Goal: Transaction & Acquisition: Purchase product/service

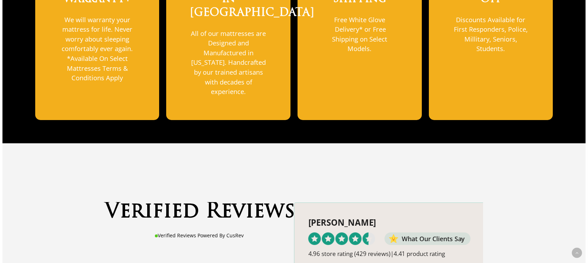
scroll to position [330, 0]
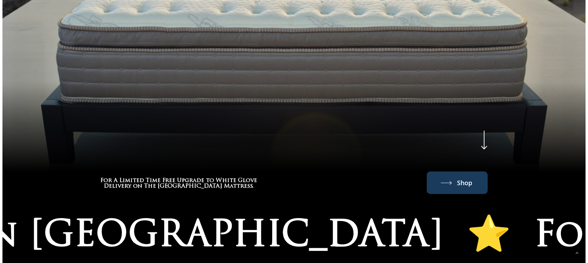
click at [458, 177] on span "Shop" at bounding box center [464, 182] width 15 height 11
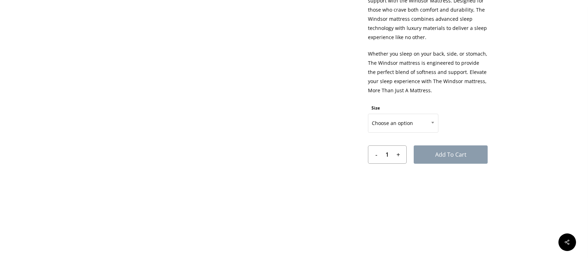
scroll to position [383, 0]
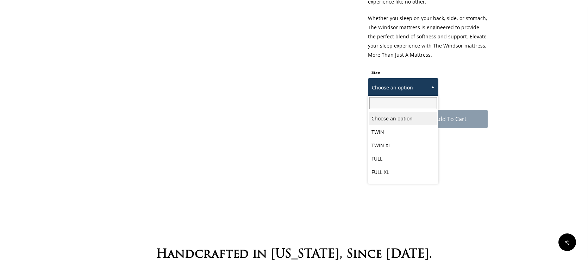
click at [435, 86] on span at bounding box center [432, 87] width 11 height 18
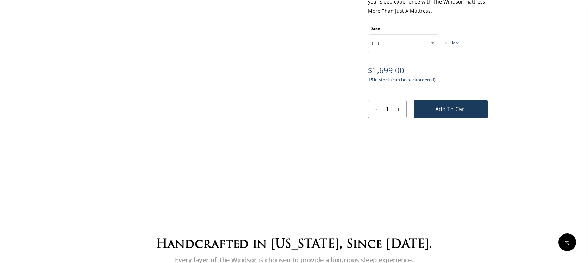
scroll to position [419, 0]
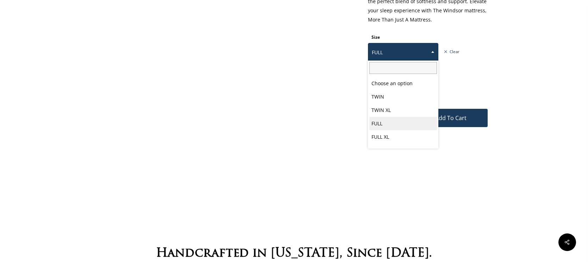
click at [430, 52] on span at bounding box center [432, 52] width 11 height 18
select select "FULL XL"
